Goal: Task Accomplishment & Management: Manage account settings

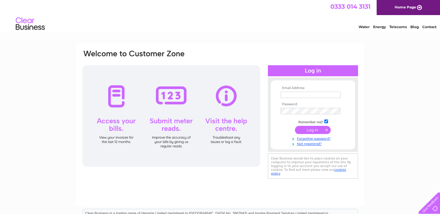
type input "rbplaygroup@yahoo.com"
click at [301, 130] on input "submit" at bounding box center [313, 130] width 36 height 8
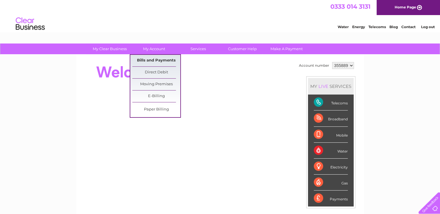
click at [156, 58] on link "Bills and Payments" at bounding box center [156, 61] width 48 height 12
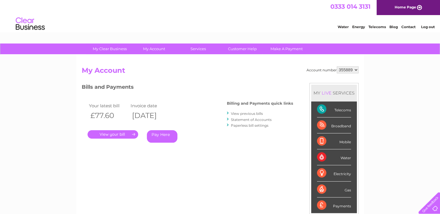
click at [110, 135] on link "." at bounding box center [112, 134] width 51 height 8
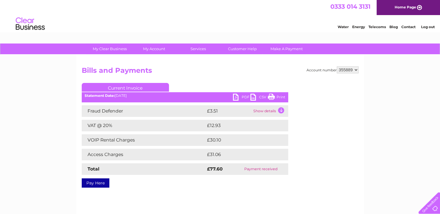
click at [243, 97] on link "PDF" at bounding box center [241, 98] width 17 height 8
